Goal: Information Seeking & Learning: Learn about a topic

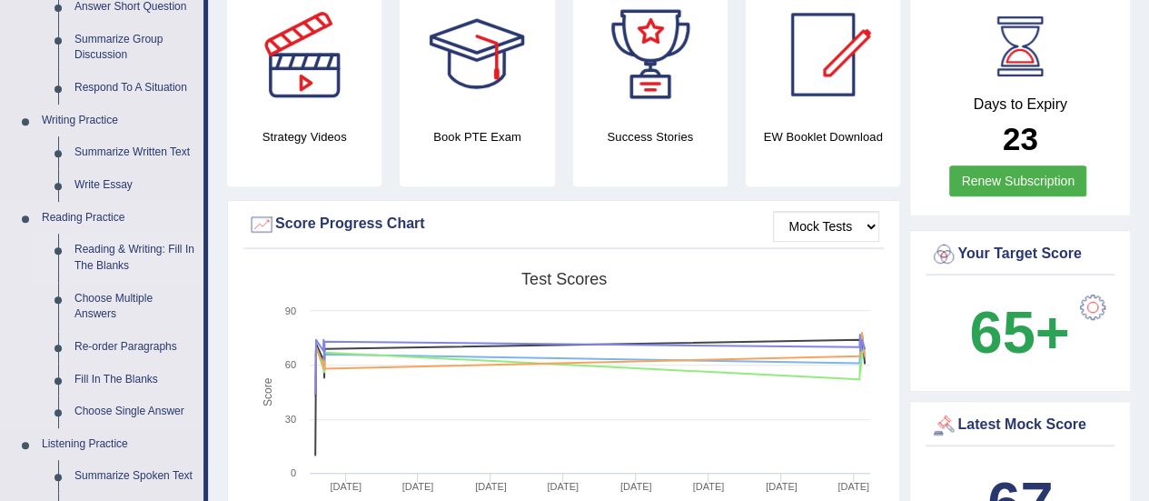
scroll to position [636, 0]
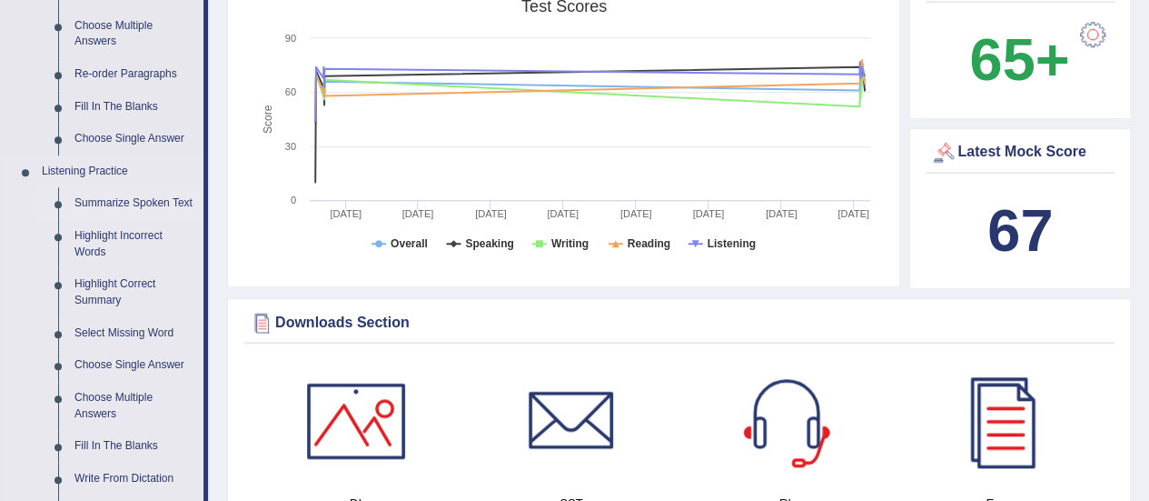
click at [133, 201] on link "Summarize Spoken Text" at bounding box center [134, 203] width 137 height 33
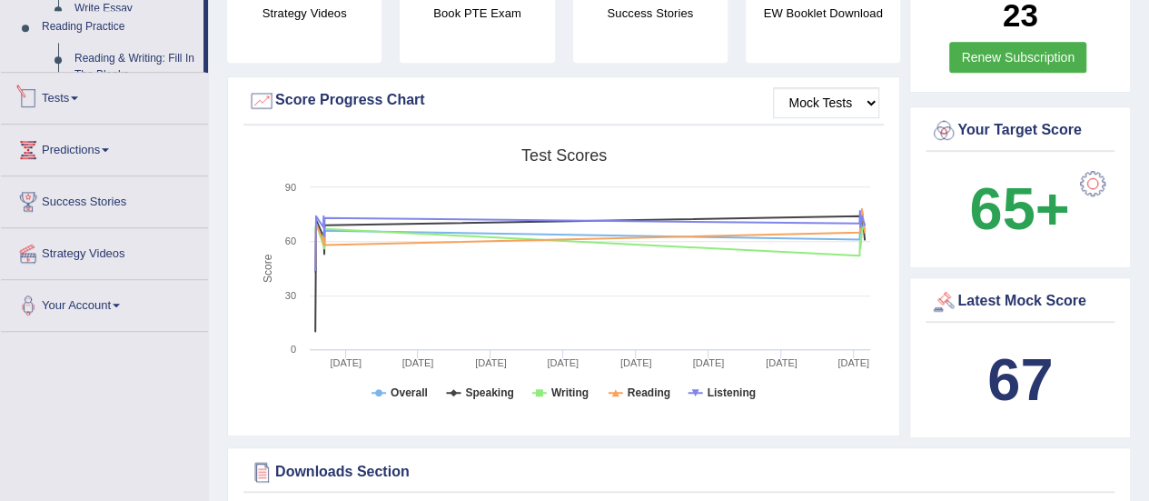
scroll to position [1263, 0]
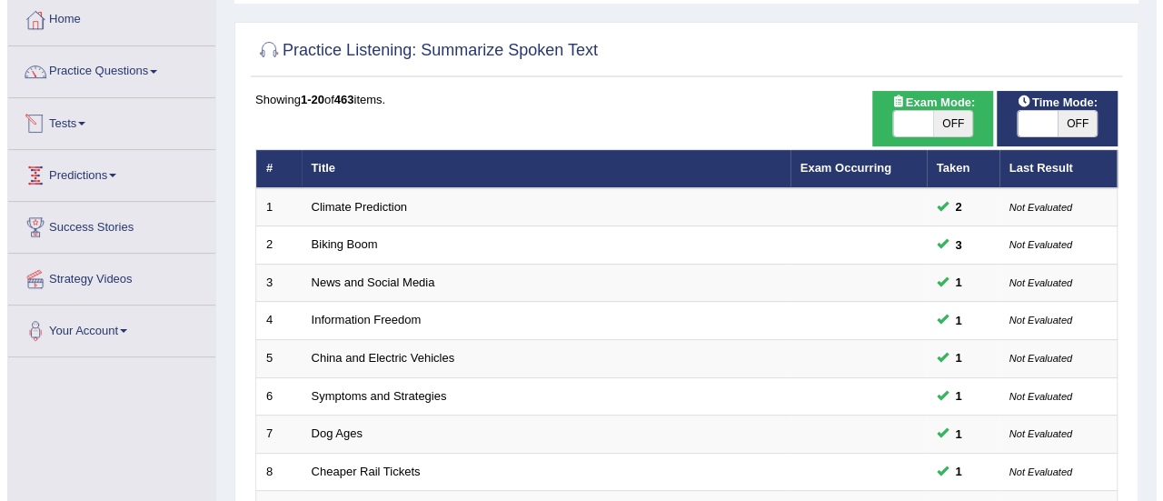
scroll to position [182, 0]
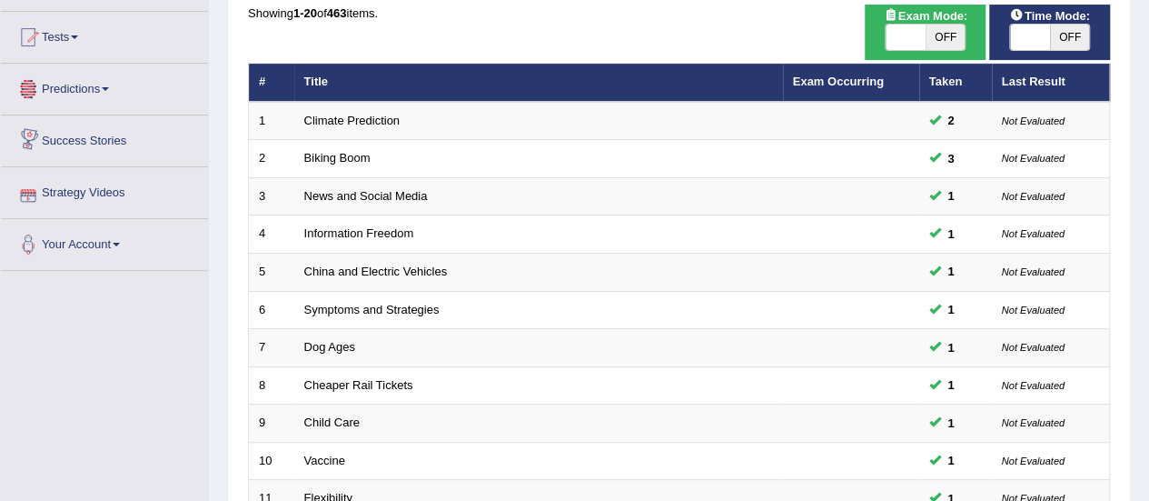
click at [948, 27] on span "OFF" at bounding box center [946, 37] width 40 height 25
checkbox input "true"
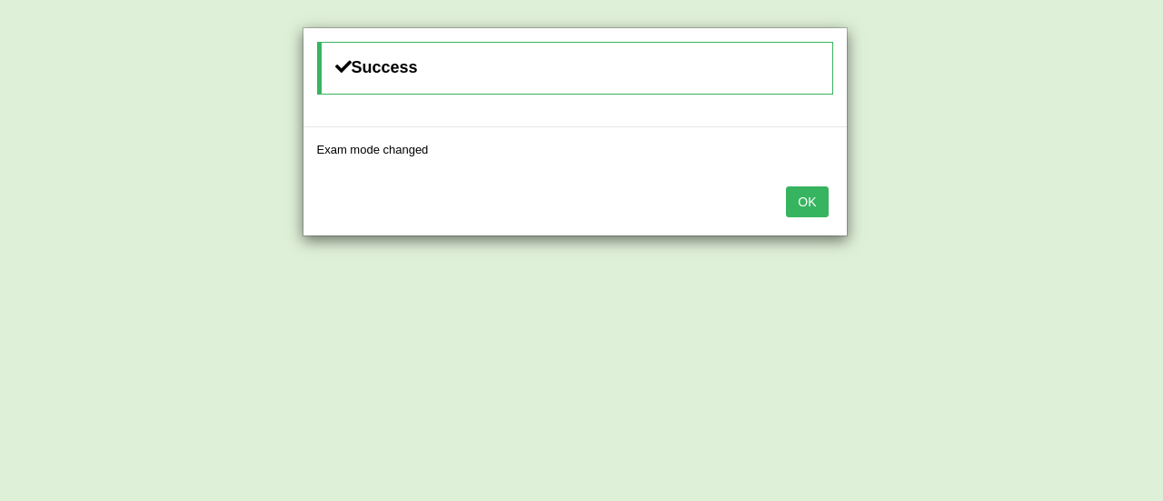
click at [809, 209] on button "OK" at bounding box center [807, 201] width 42 height 31
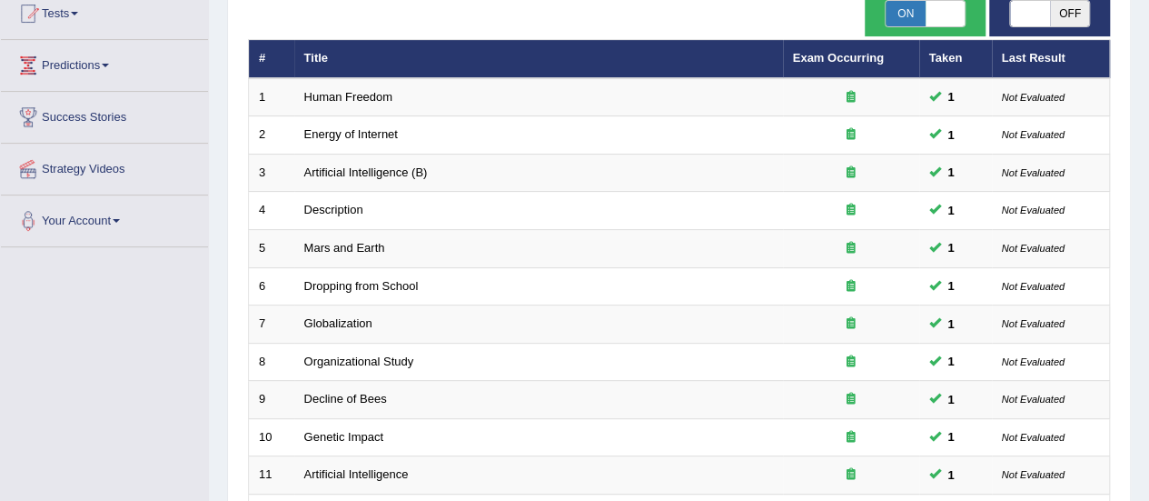
scroll to position [182, 0]
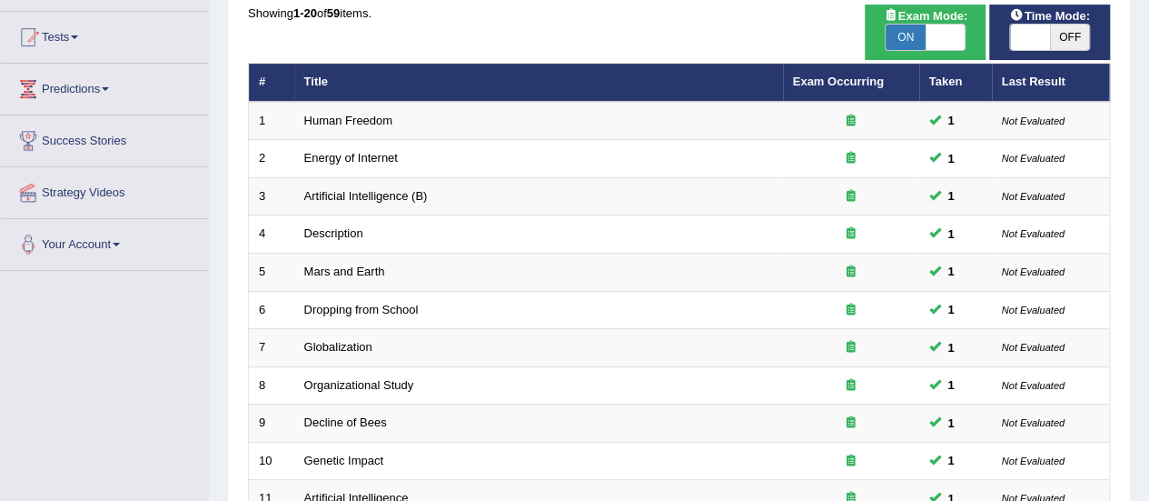
click at [1070, 25] on span "OFF" at bounding box center [1070, 37] width 40 height 25
checkbox input "true"
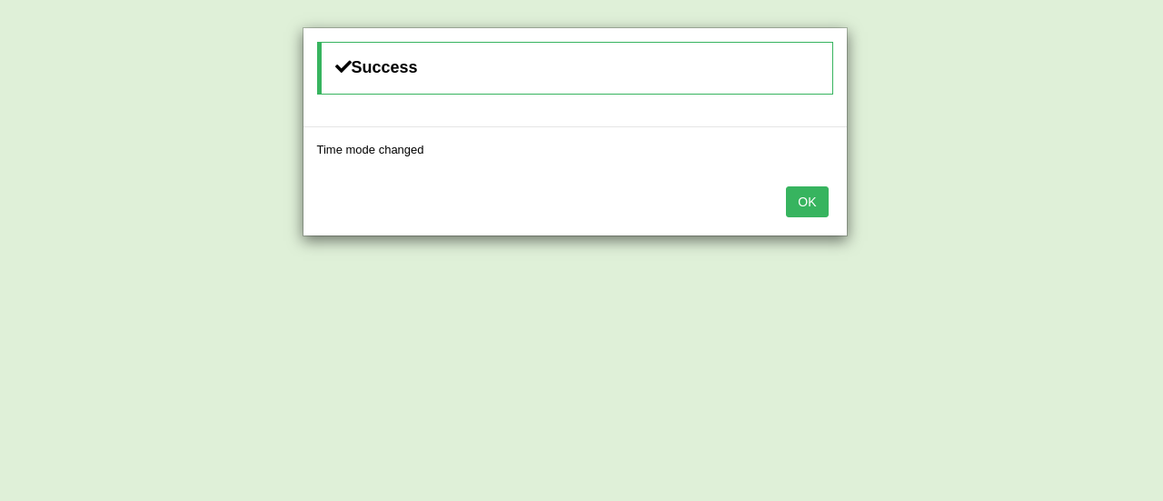
click at [798, 204] on button "OK" at bounding box center [807, 201] width 42 height 31
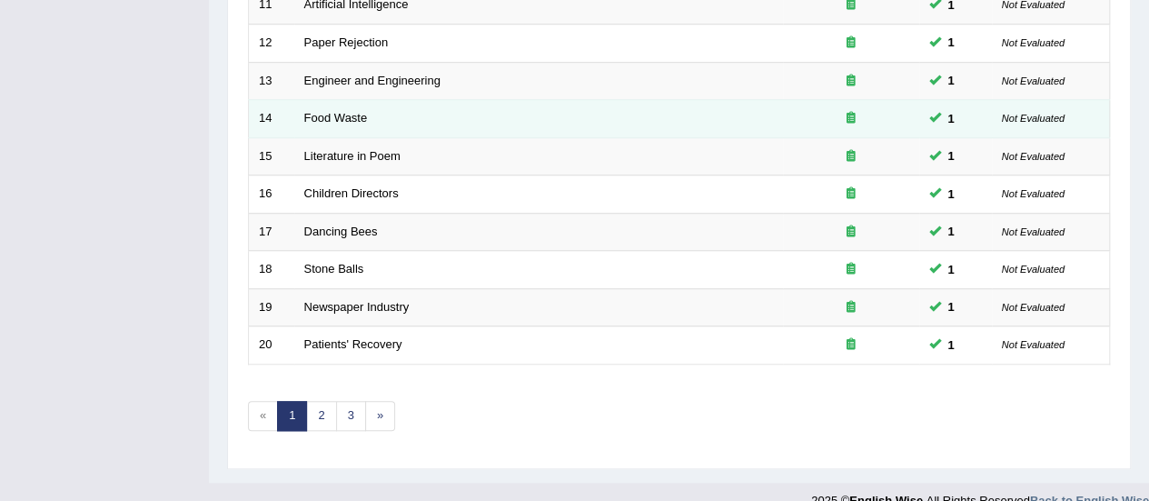
scroll to position [693, 0]
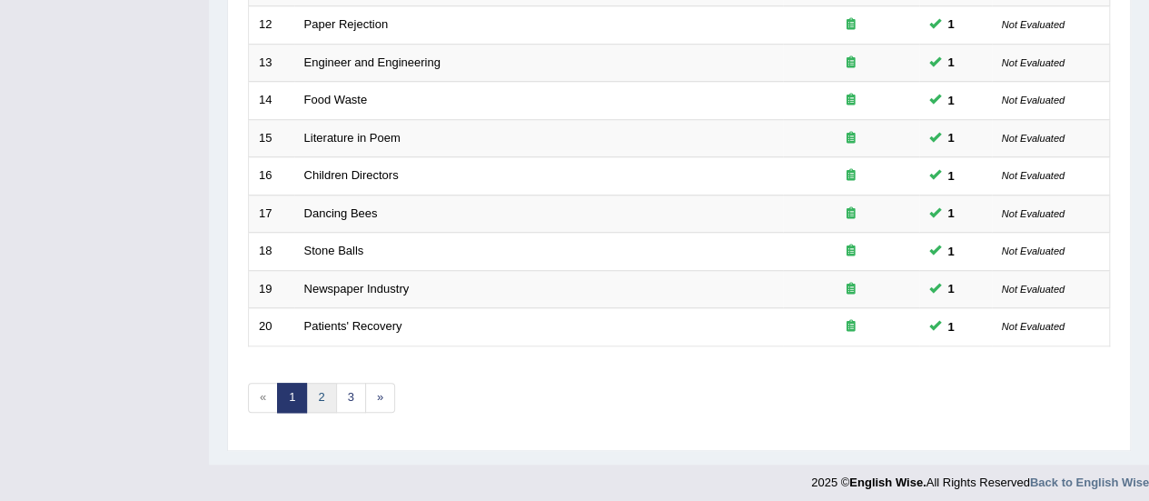
click at [320, 388] on link "2" at bounding box center [321, 397] width 30 height 30
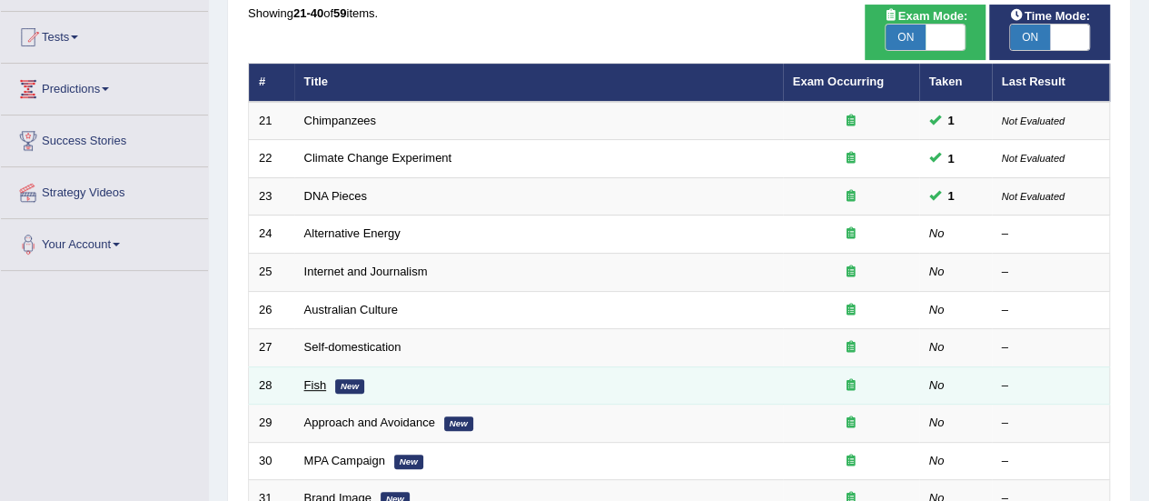
click at [318, 381] on link "Fish" at bounding box center [315, 385] width 23 height 14
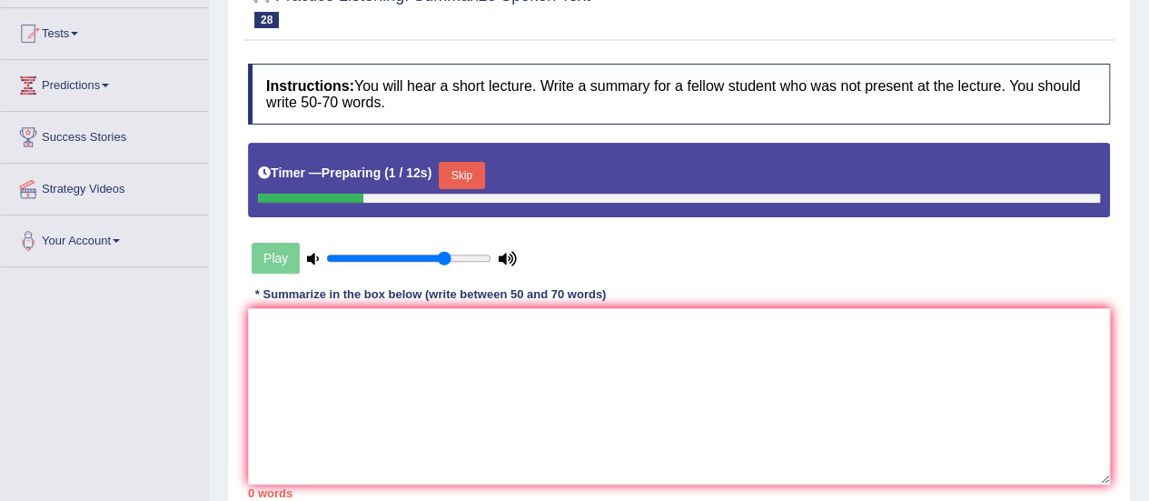
scroll to position [273, 0]
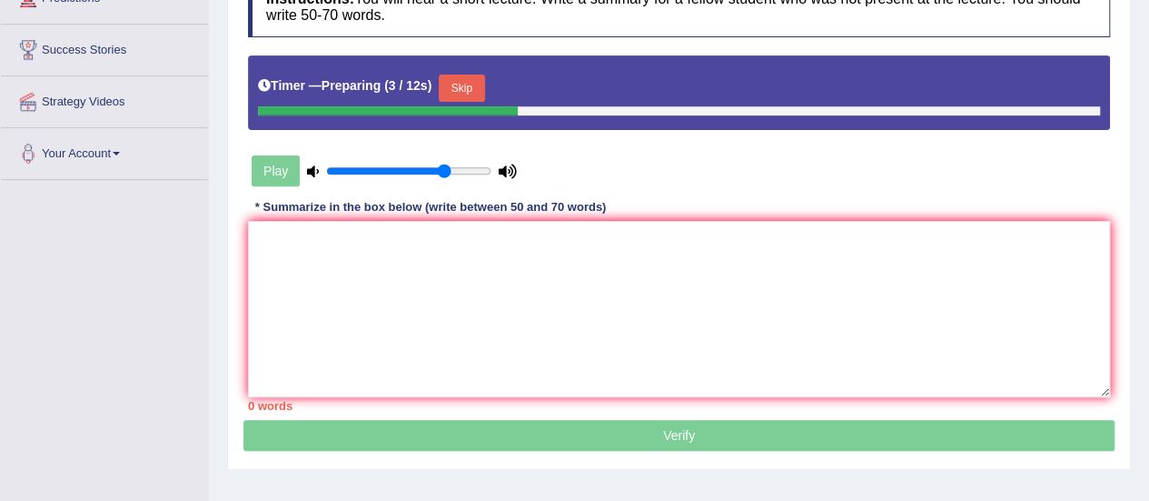
click at [474, 94] on button "Skip" at bounding box center [461, 87] width 45 height 27
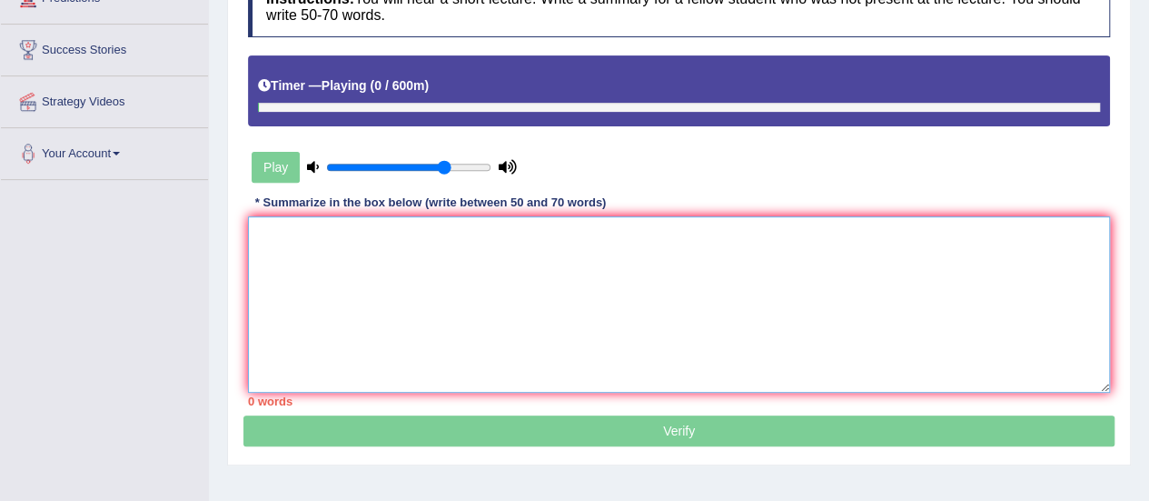
click at [294, 338] on textarea at bounding box center [679, 304] width 862 height 176
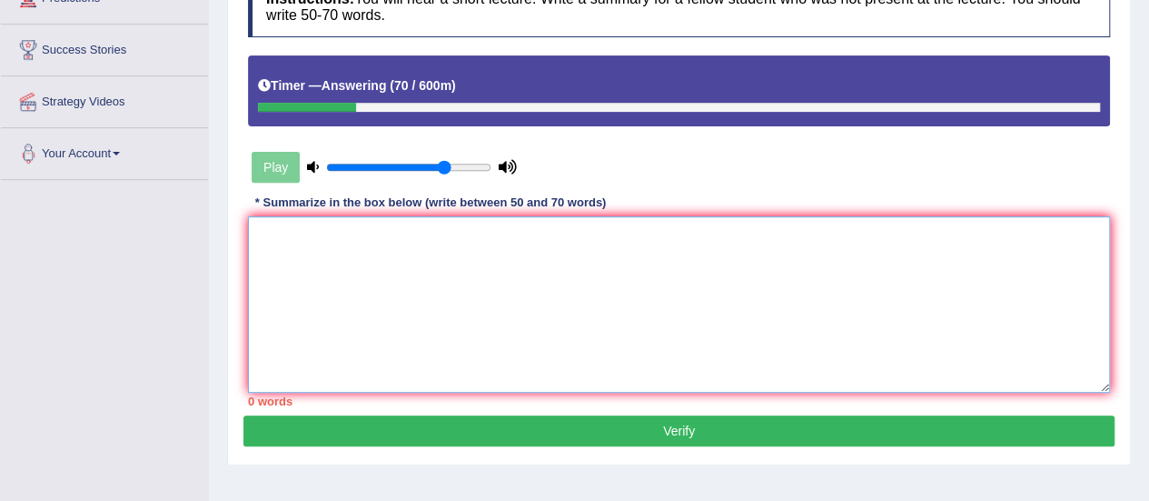
click at [372, 263] on textarea at bounding box center [679, 304] width 862 height 176
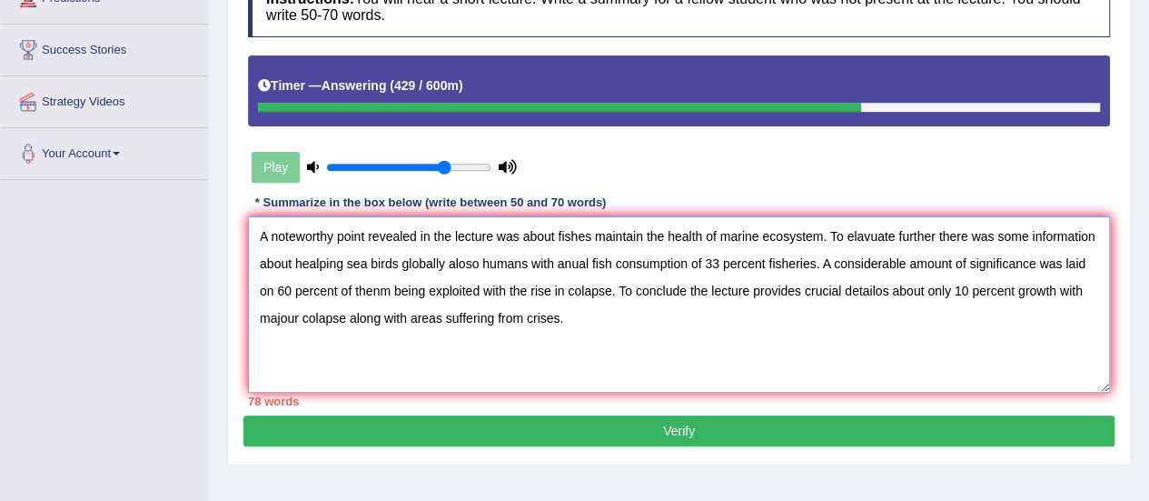
click at [292, 263] on textarea "A noteworthy point revealed in the lecture was about fishes maintain the health…" at bounding box center [679, 304] width 862 height 176
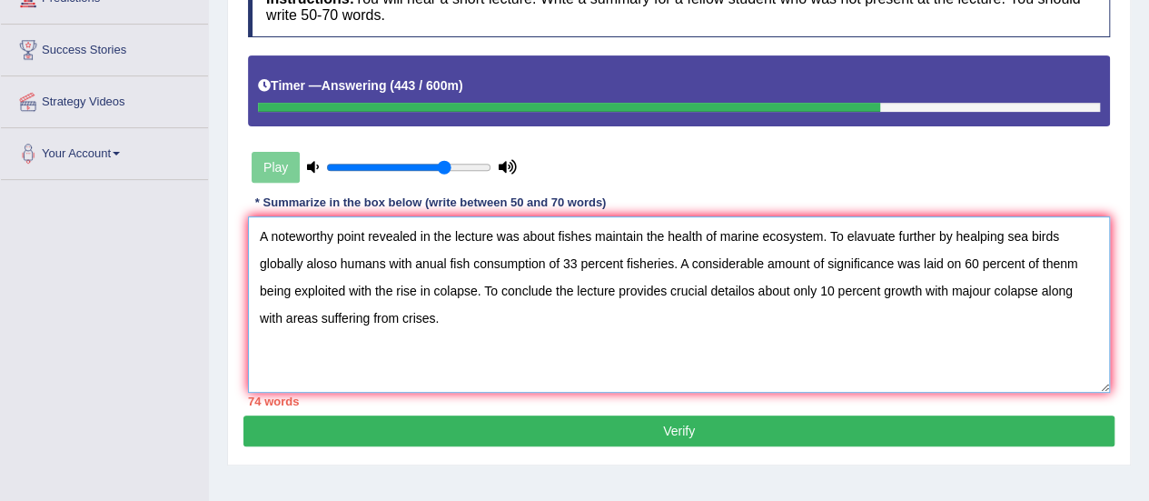
click at [976, 236] on textarea "A noteworthy point revealed in the lecture was about fishes maintain the health…" at bounding box center [679, 304] width 862 height 176
click at [276, 265] on textarea "A noteworthy point revealed in the lecture was about fishes maintain the health…" at bounding box center [679, 304] width 862 height 176
click at [769, 263] on textarea "A noteworthy point revealed in the lecture was about fishes maintain the health…" at bounding box center [679, 304] width 862 height 176
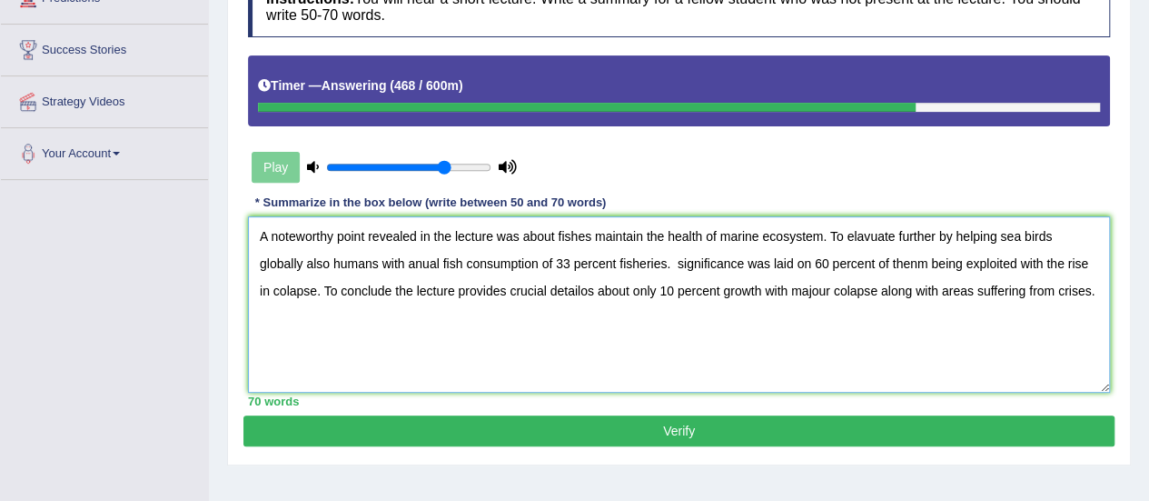
click at [638, 263] on textarea "A noteworthy point revealed in the lecture was about fishes maintain the health…" at bounding box center [679, 304] width 862 height 176
click at [881, 261] on textarea "A noteworthy point revealed in the lecture was about fishes maintain the health…" at bounding box center [679, 304] width 862 height 176
click at [574, 290] on textarea "A noteworthy point revealed in the lecture was about fishes maintain the health…" at bounding box center [679, 304] width 862 height 176
click at [806, 291] on textarea "A noteworthy point revealed in the lecture was about fishes maintain the health…" at bounding box center [679, 304] width 862 height 176
click at [912, 288] on textarea "A noteworthy point revealed in the lecture was about fishes maintain the health…" at bounding box center [679, 304] width 862 height 176
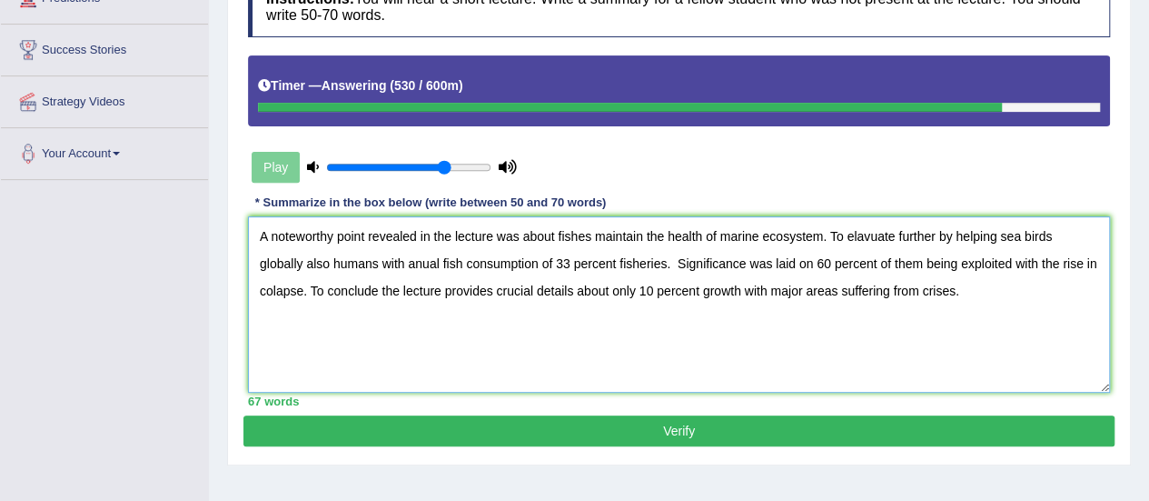
type textarea "A noteworthy point revealed in the lecture was about fishes maintain the health…"
click at [675, 432] on button "Verify" at bounding box center [678, 430] width 871 height 31
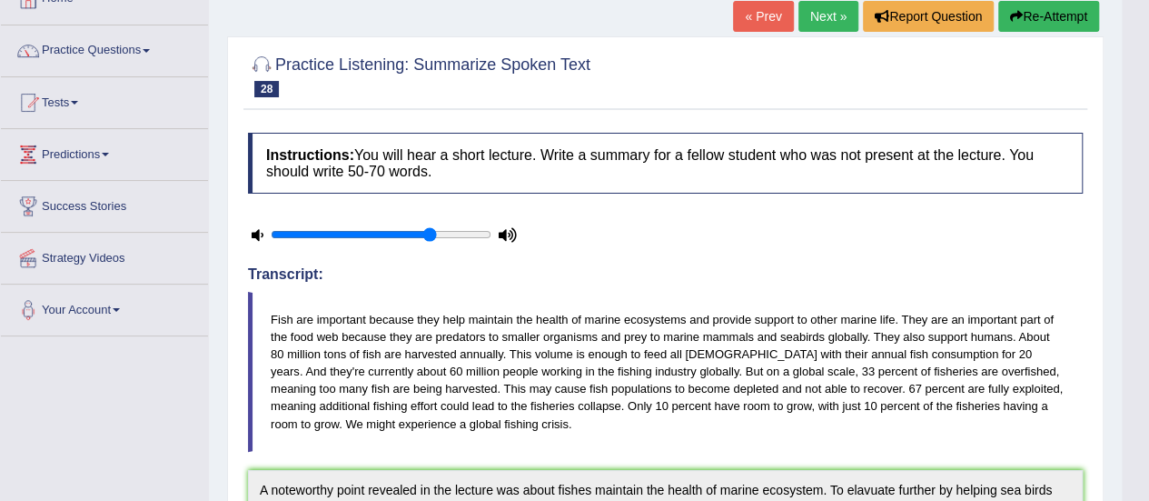
scroll to position [104, 0]
